Goal: Task Accomplishment & Management: Use online tool/utility

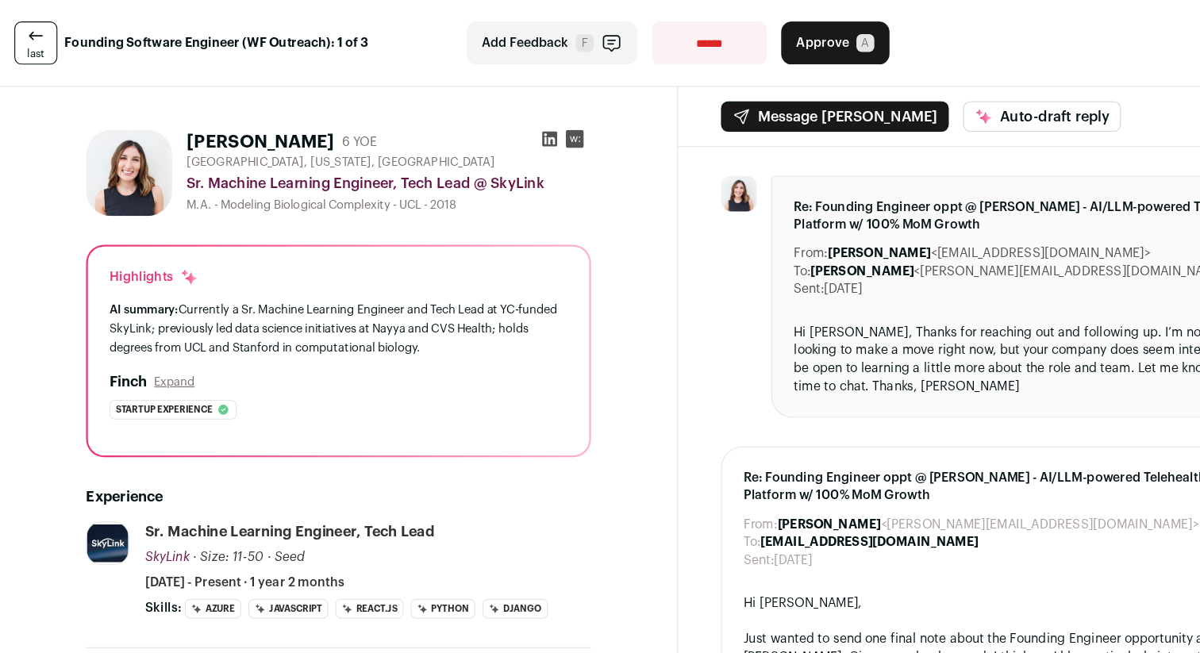
click at [743, 29] on button "Approve A" at bounding box center [739, 38] width 96 height 38
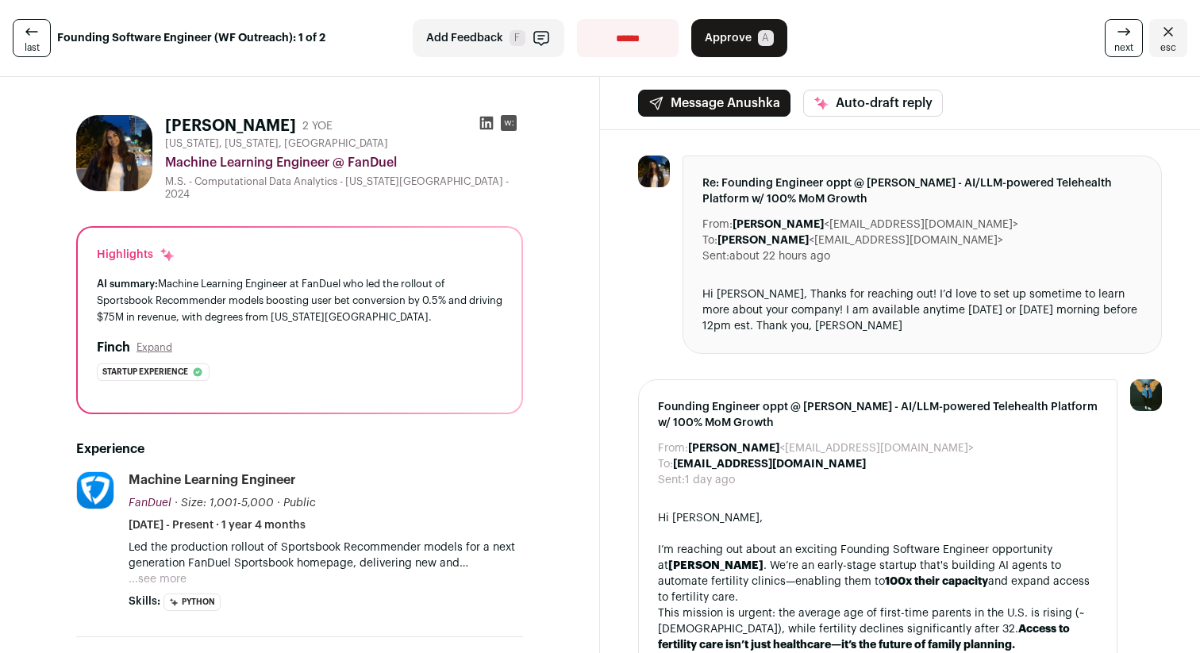
click at [728, 49] on button "Approve A" at bounding box center [739, 38] width 96 height 38
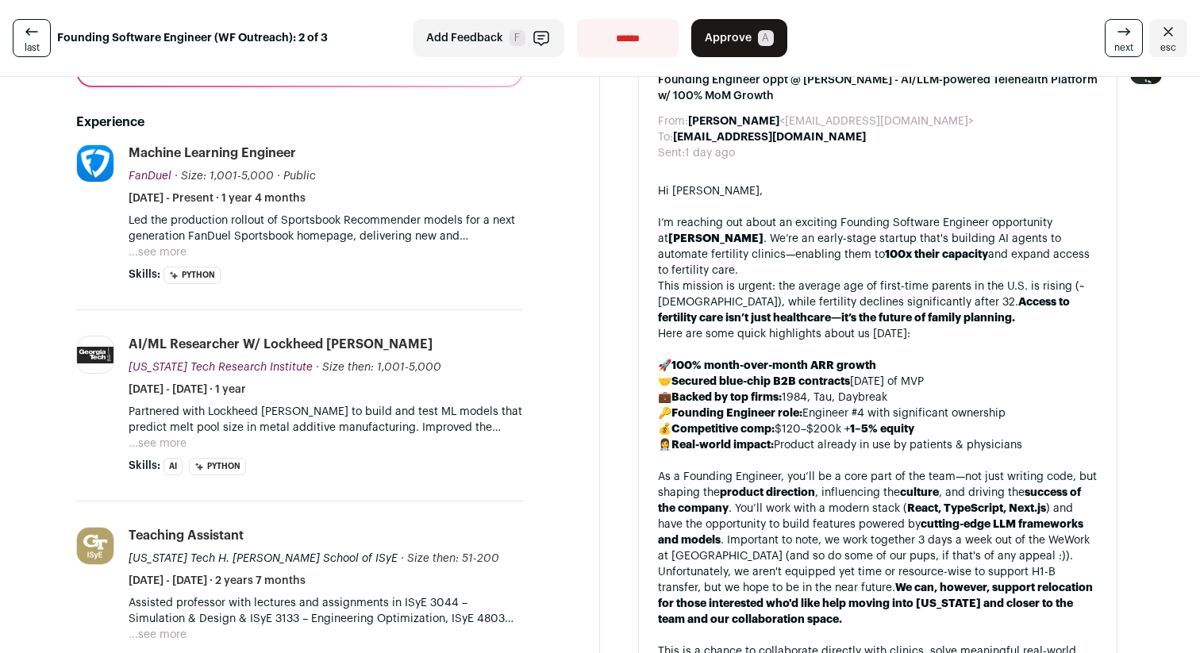
scroll to position [274, 0]
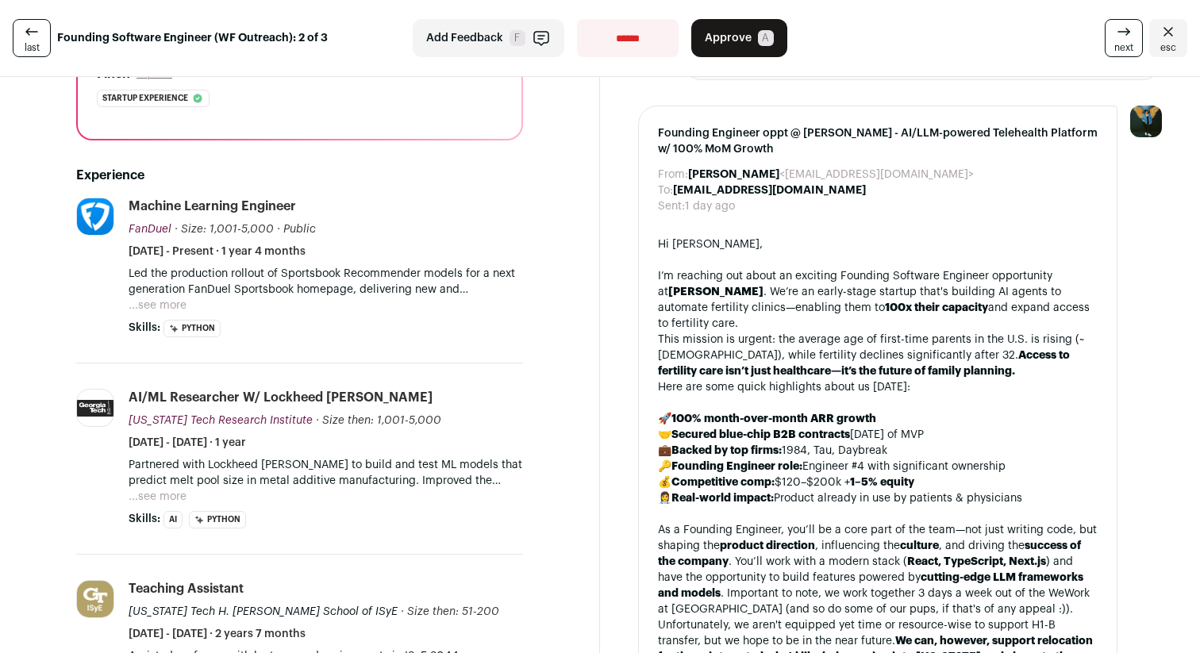
click at [168, 307] on button "...see more" at bounding box center [158, 306] width 58 height 16
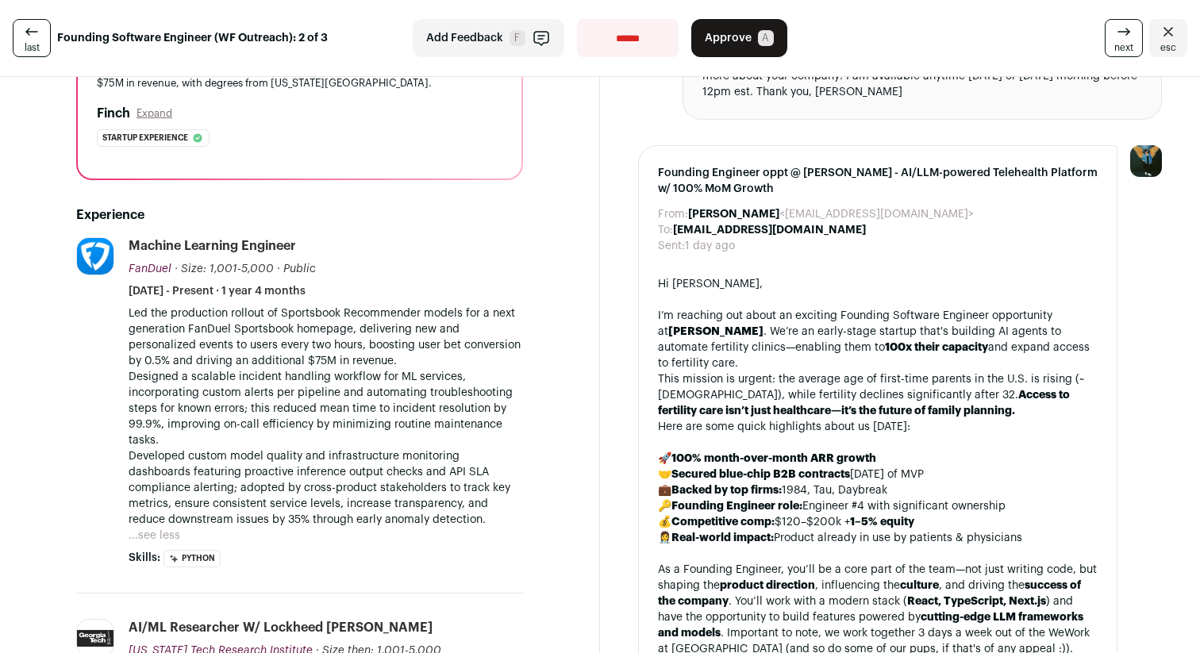
scroll to position [0, 0]
